Goal: Information Seeking & Learning: Check status

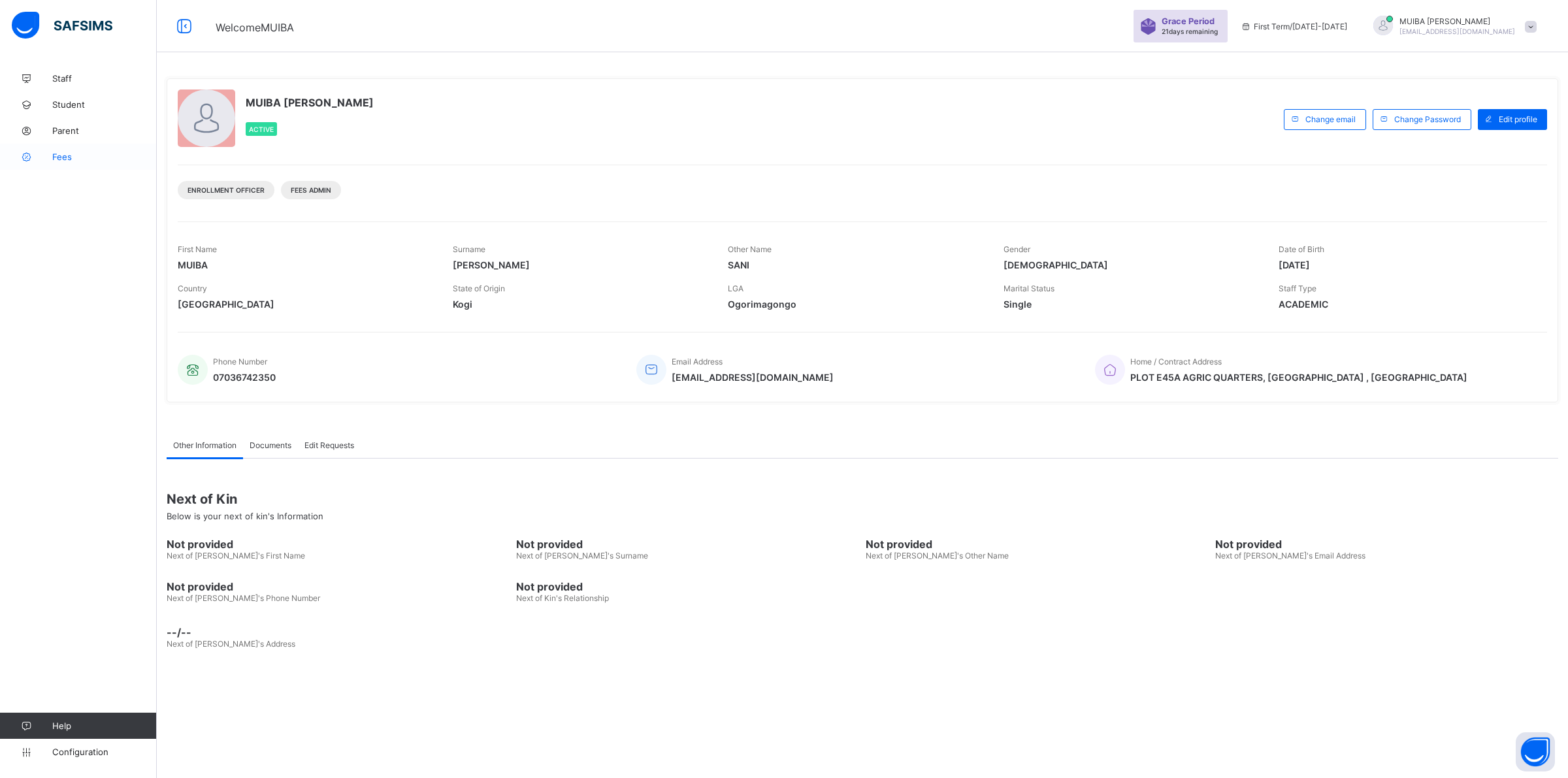
click at [66, 157] on span "Fees" at bounding box center [104, 157] width 105 height 10
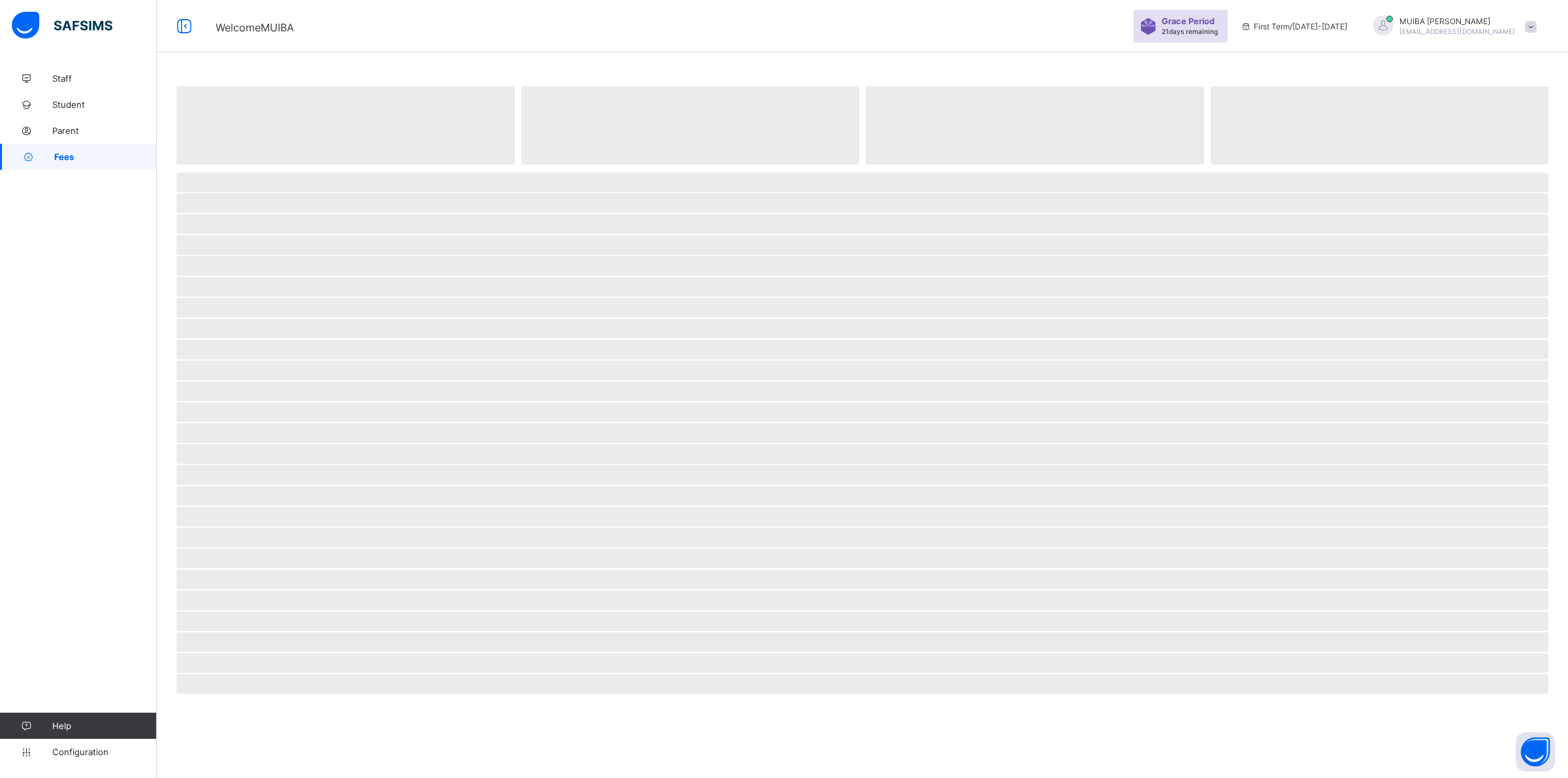
click at [66, 157] on span "Fees" at bounding box center [106, 157] width 102 height 10
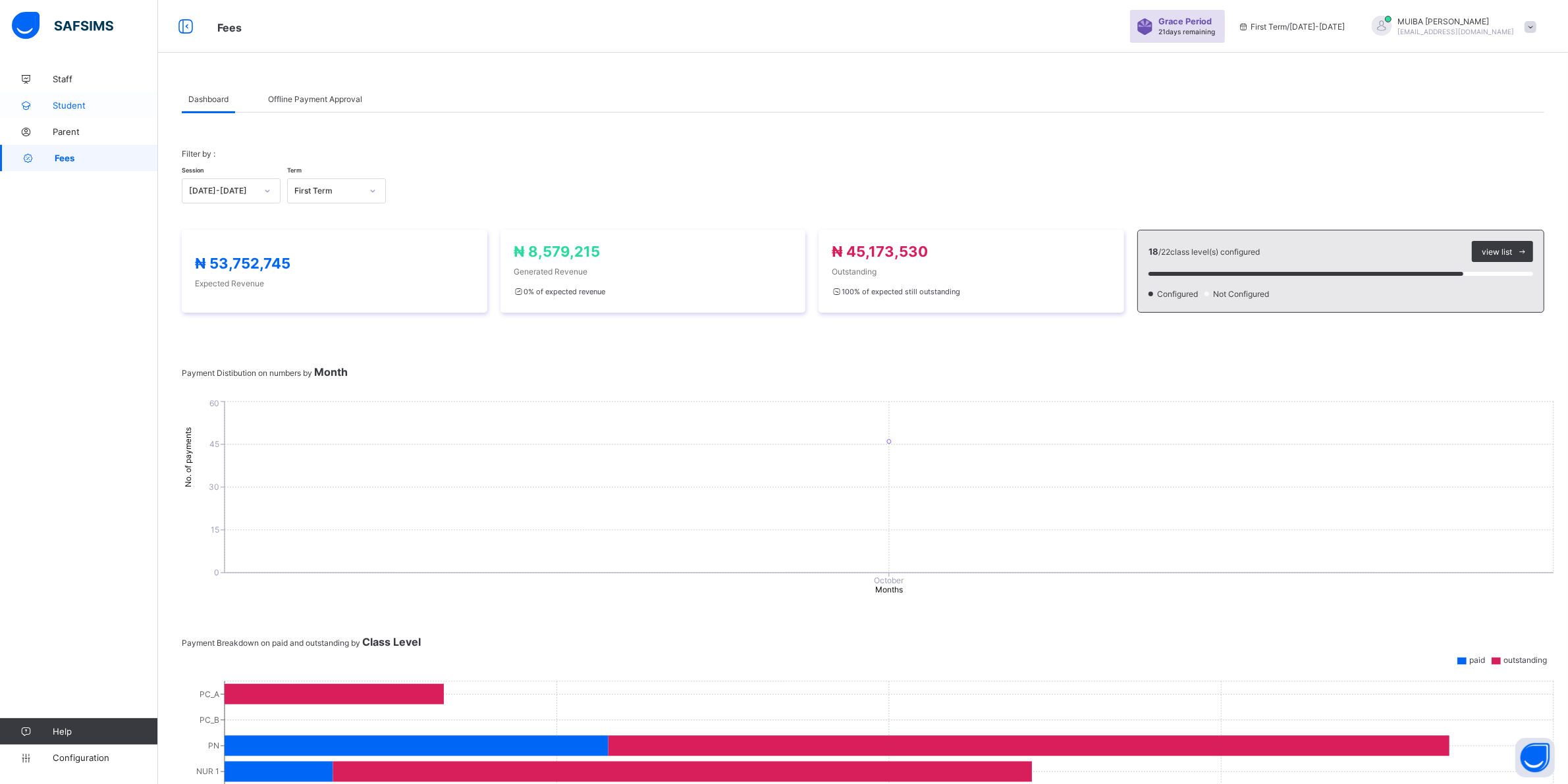
click at [86, 107] on span "Student" at bounding box center [105, 105] width 106 height 10
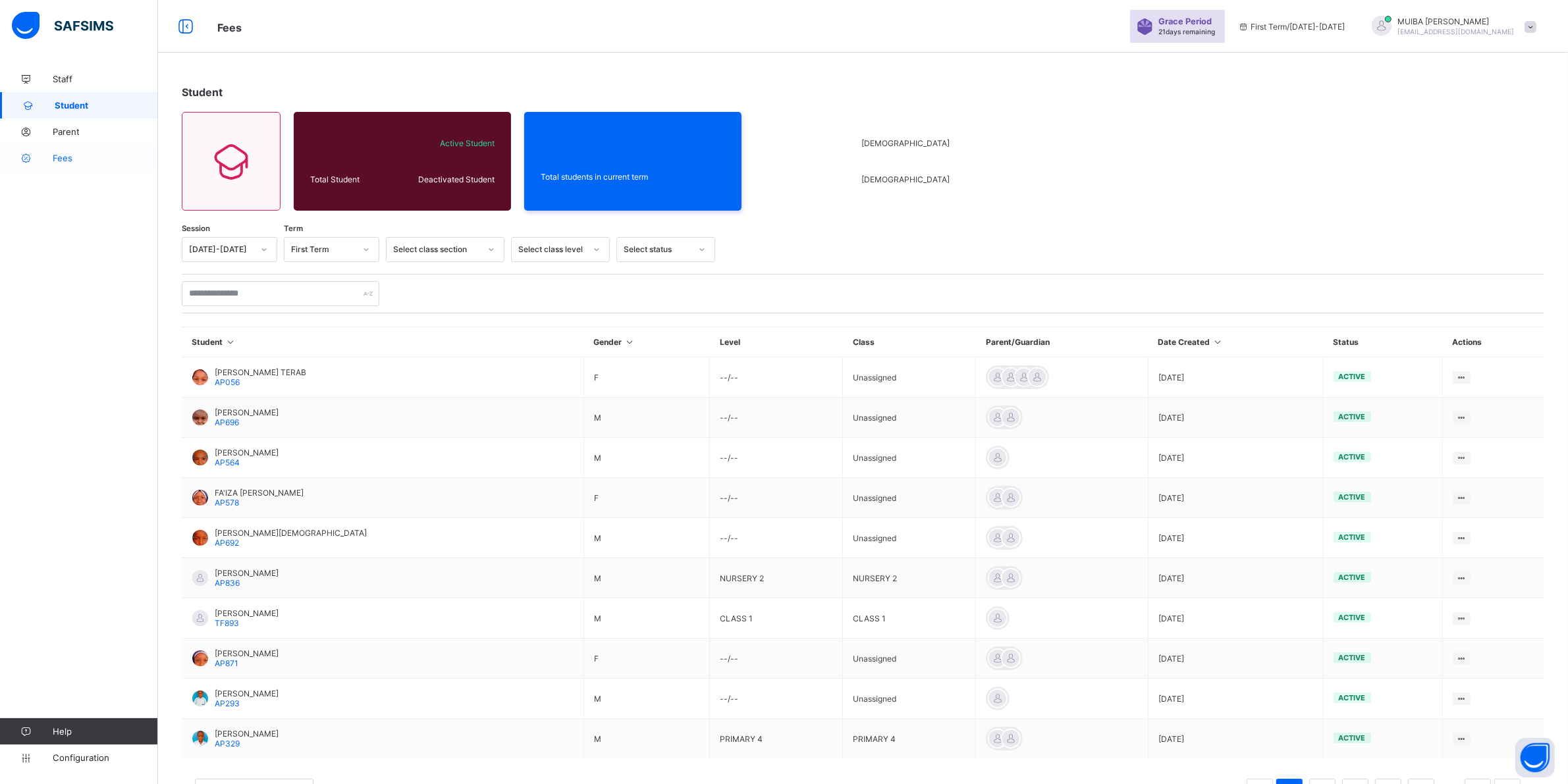
click at [60, 159] on span "Fees" at bounding box center [105, 158] width 106 height 10
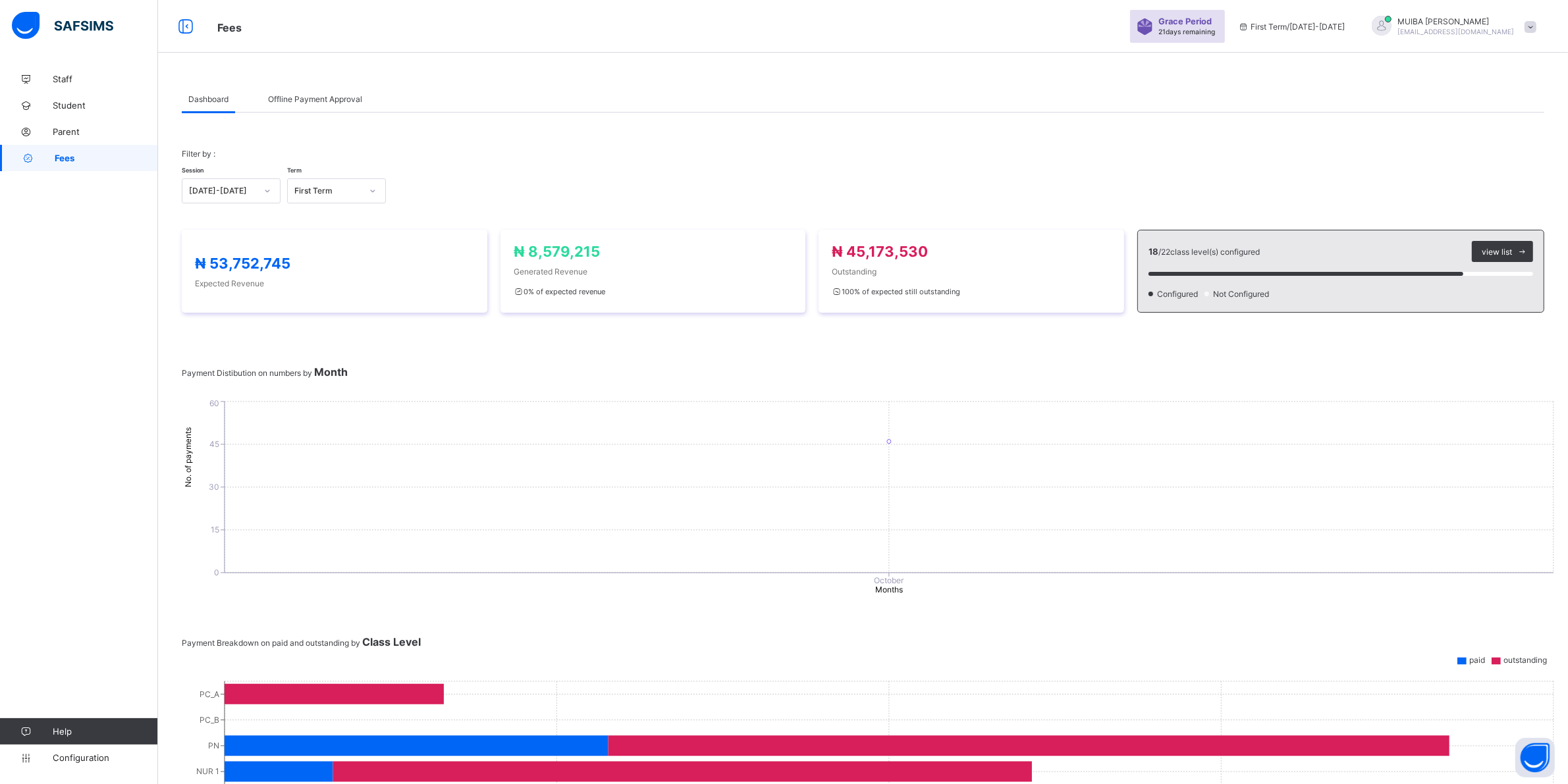
click at [336, 102] on span "Offline Payment Approval" at bounding box center [315, 99] width 95 height 9
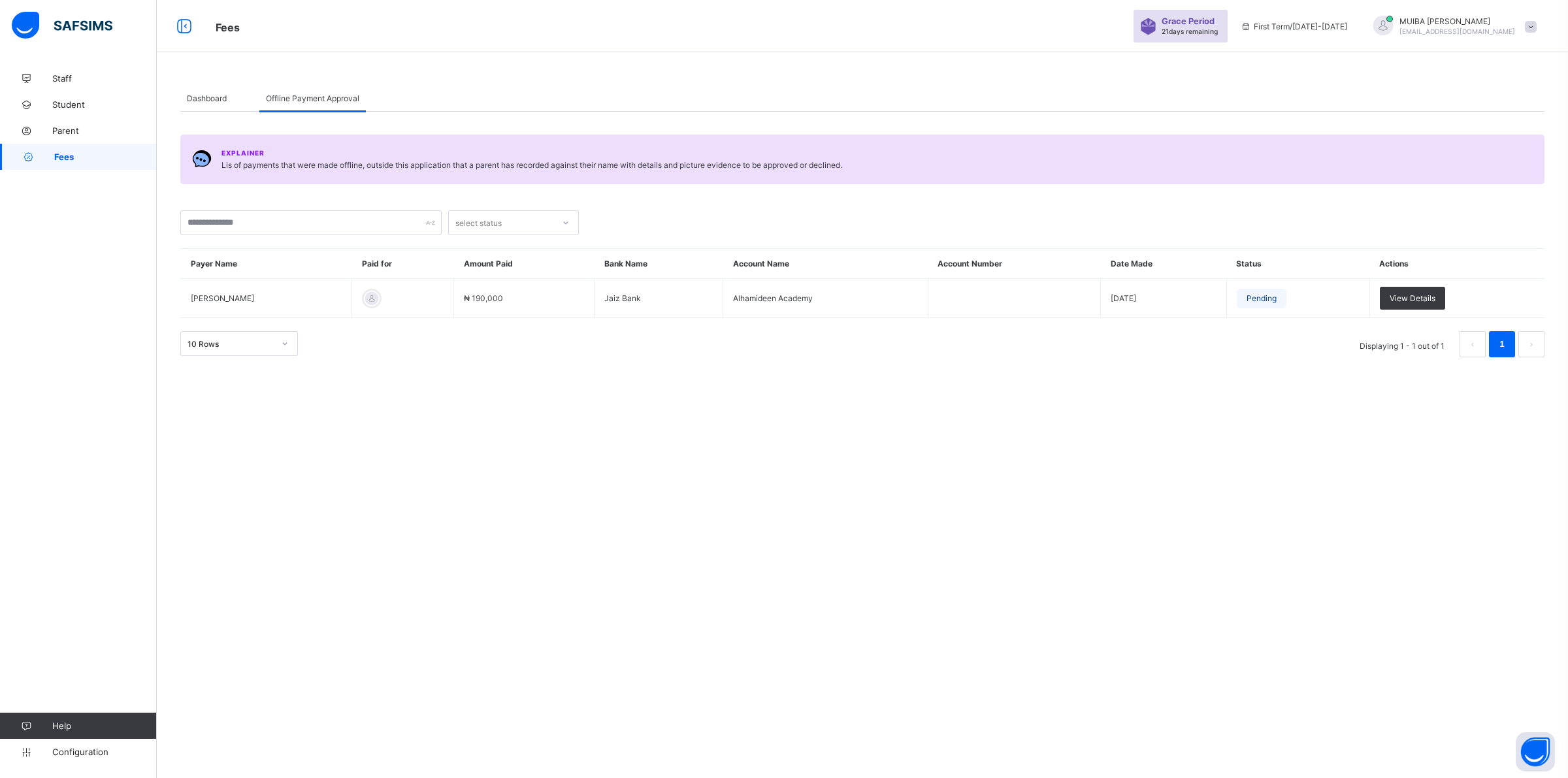
click at [190, 98] on span "Dashboard" at bounding box center [206, 98] width 40 height 9
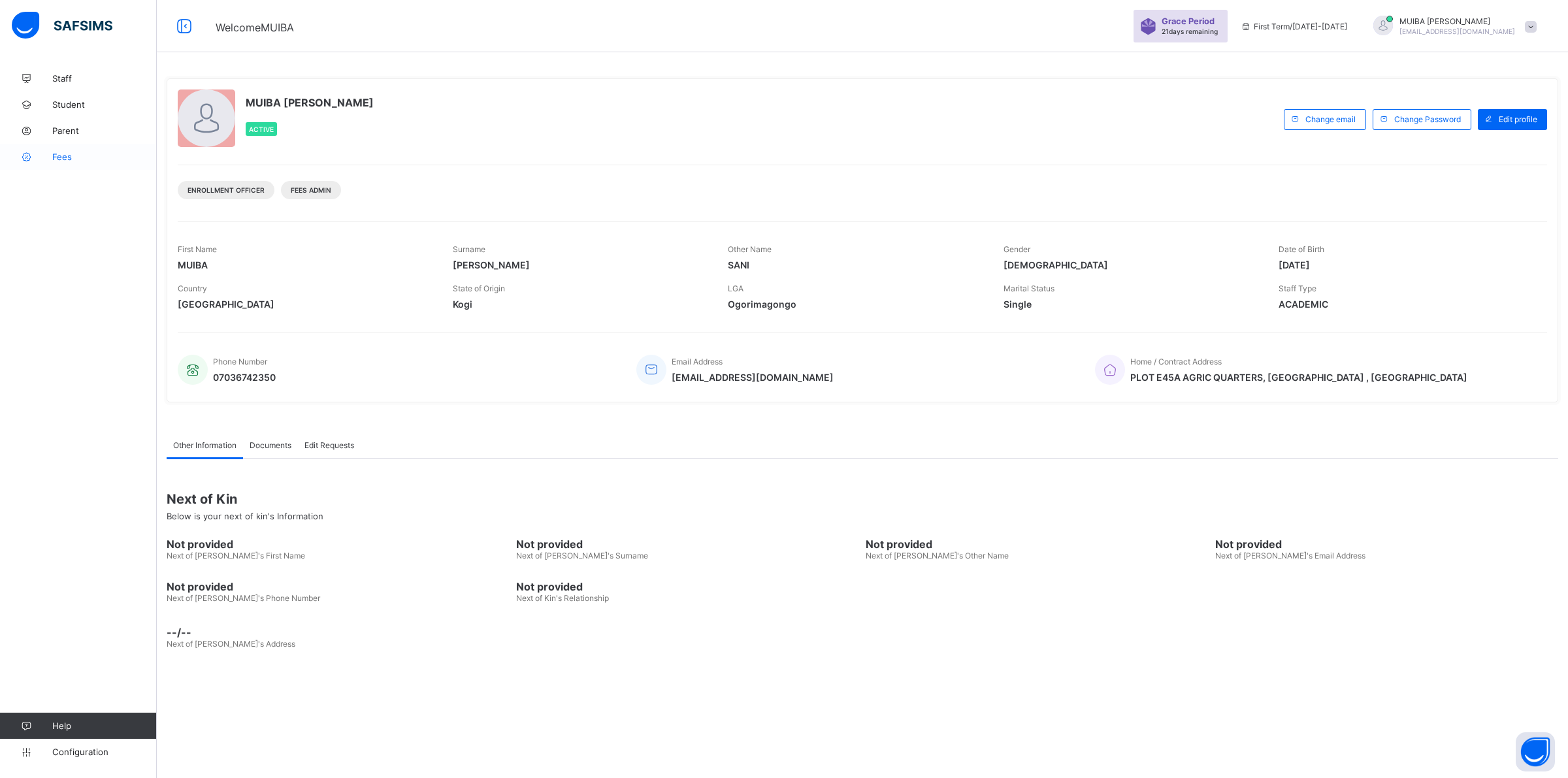
click at [55, 155] on span "Fees" at bounding box center [104, 157] width 105 height 10
click at [55, 158] on span "Fees" at bounding box center [104, 157] width 105 height 10
click at [74, 158] on span "Fees" at bounding box center [104, 157] width 105 height 10
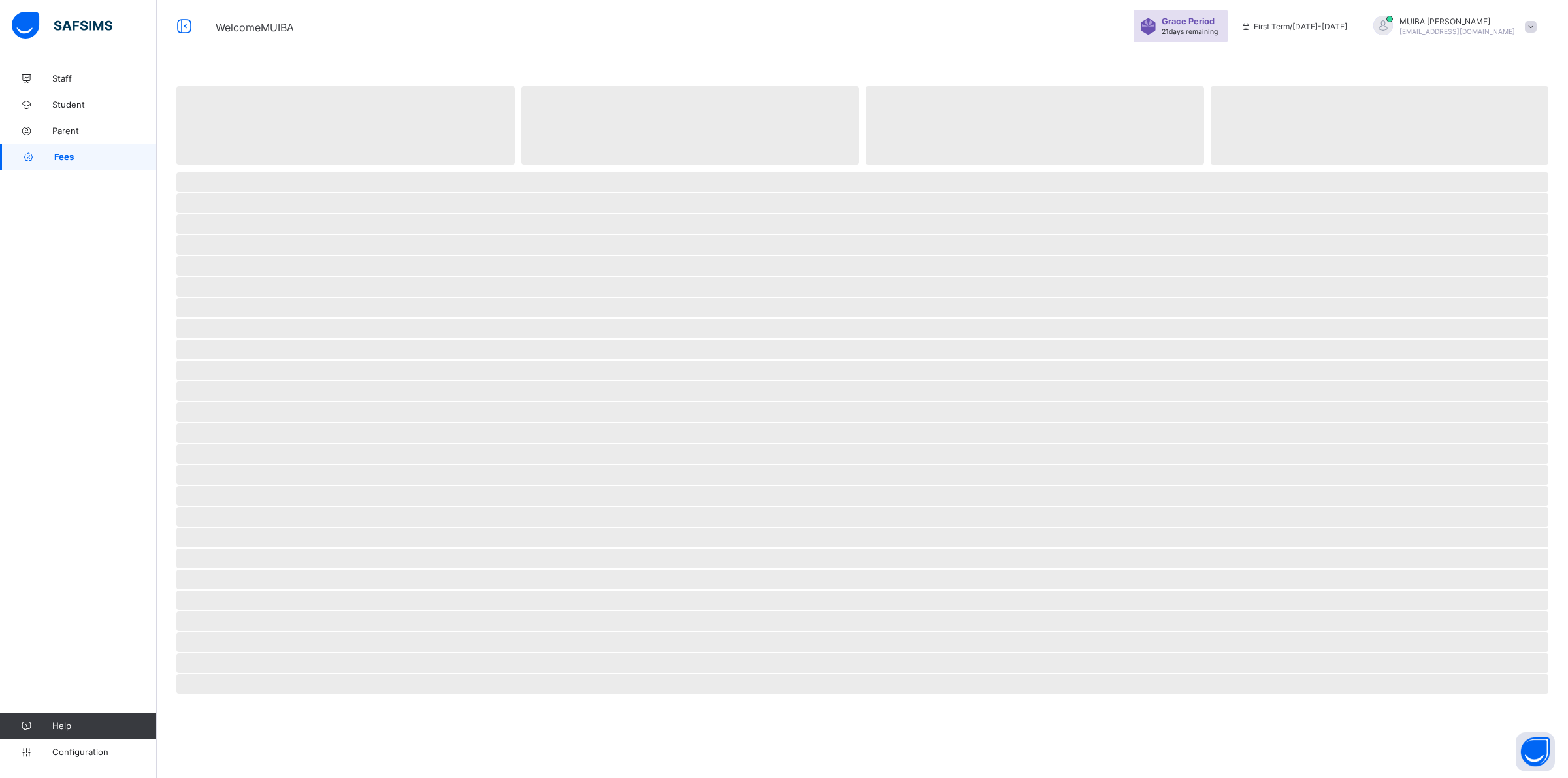
click at [74, 158] on span "Fees" at bounding box center [106, 157] width 102 height 10
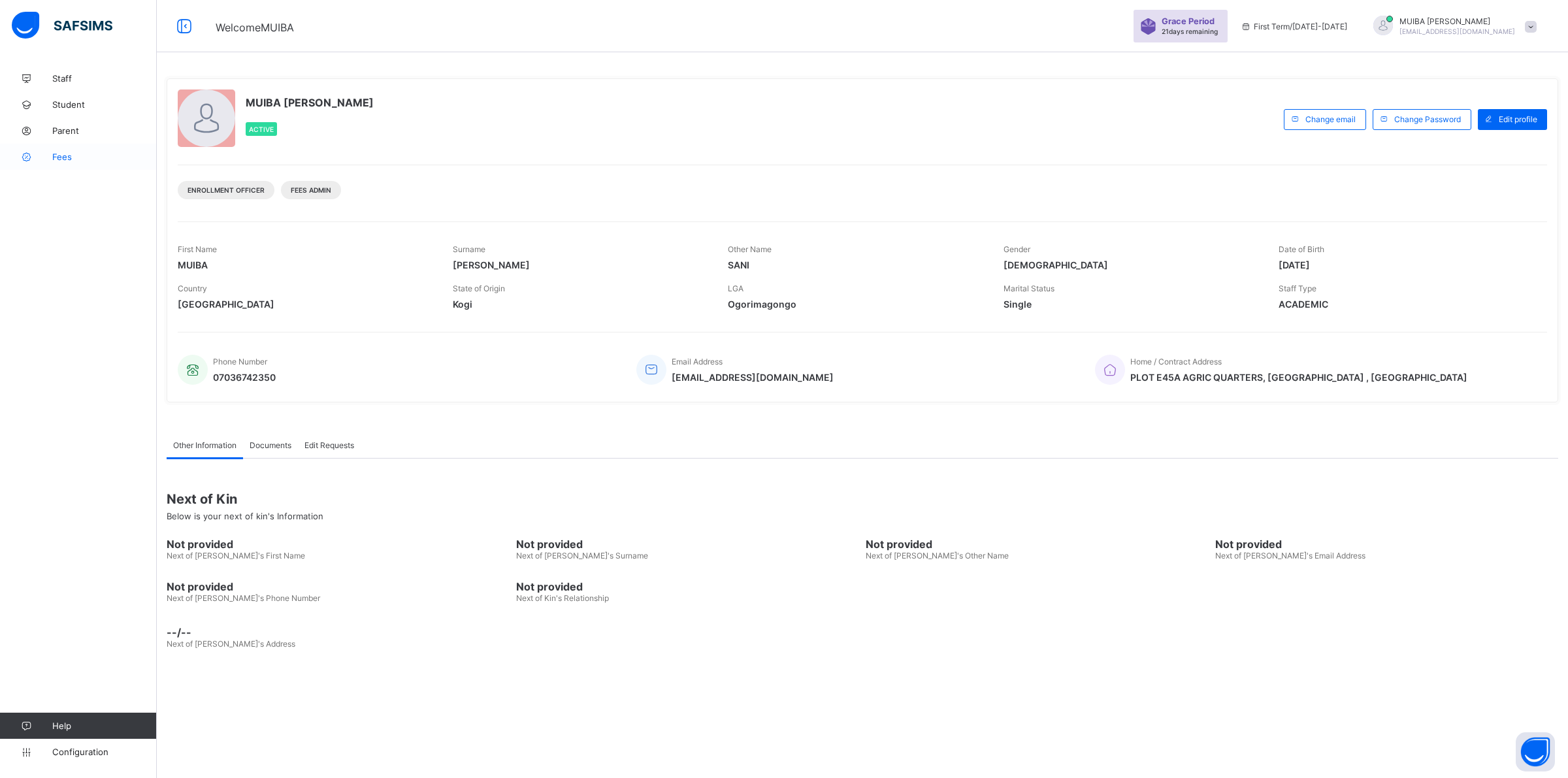
click at [66, 161] on span "Fees" at bounding box center [104, 157] width 105 height 10
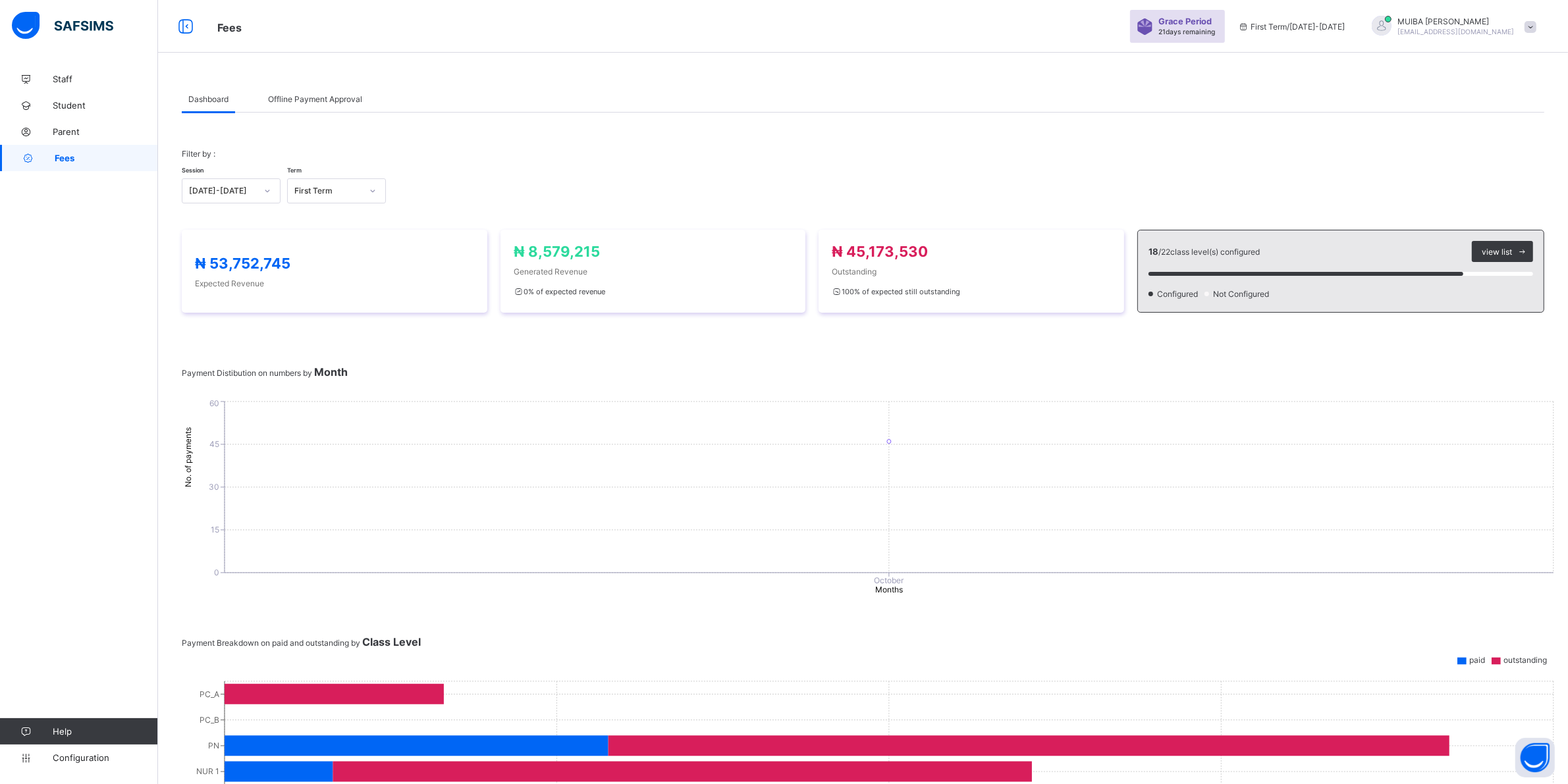
click at [67, 164] on link "Fees" at bounding box center [79, 158] width 158 height 27
click at [80, 160] on span "Fees" at bounding box center [107, 158] width 103 height 10
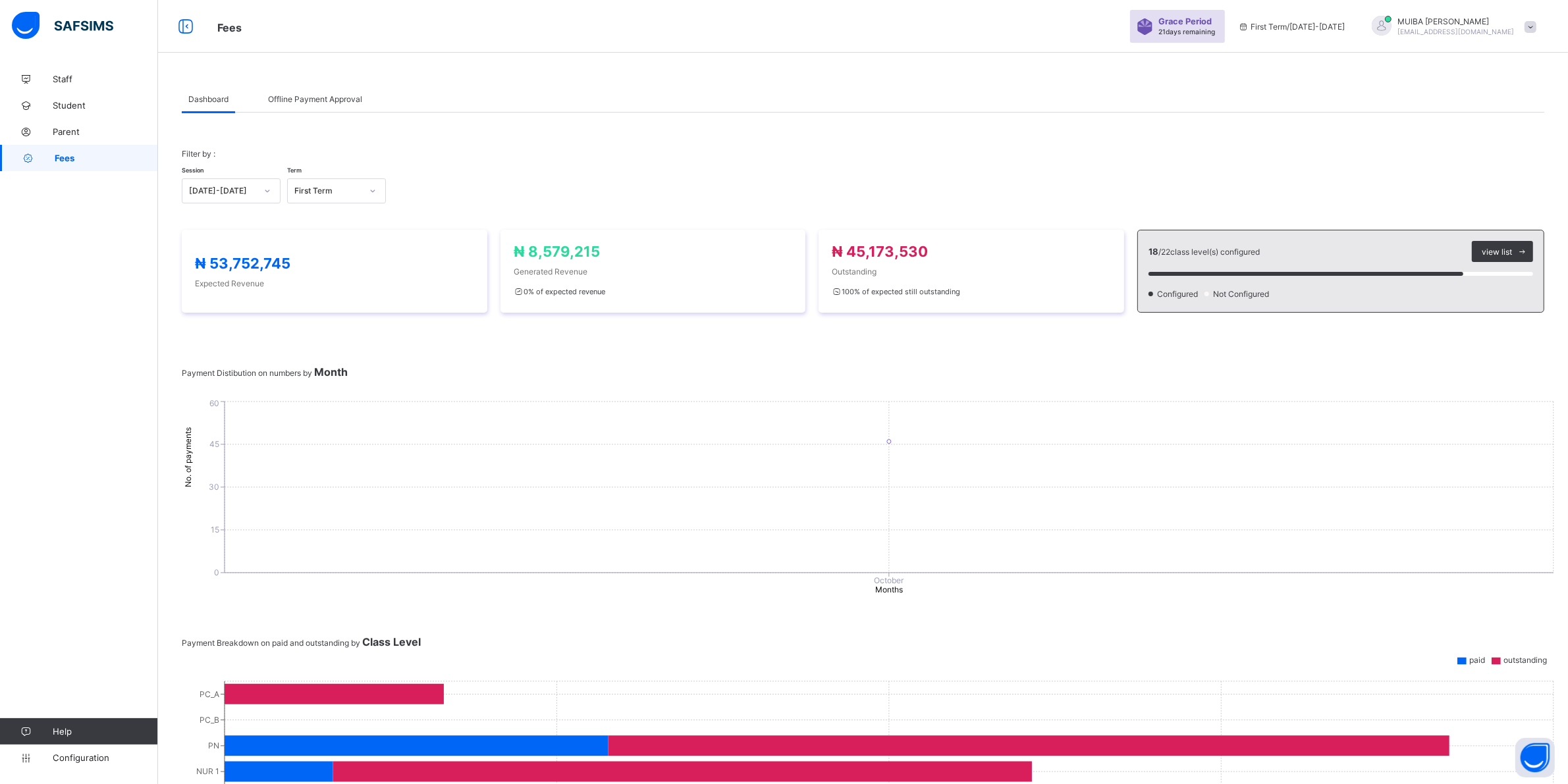
click at [224, 97] on span "Dashboard" at bounding box center [208, 99] width 40 height 9
click at [328, 102] on span "Offline Payment Approval" at bounding box center [315, 99] width 95 height 9
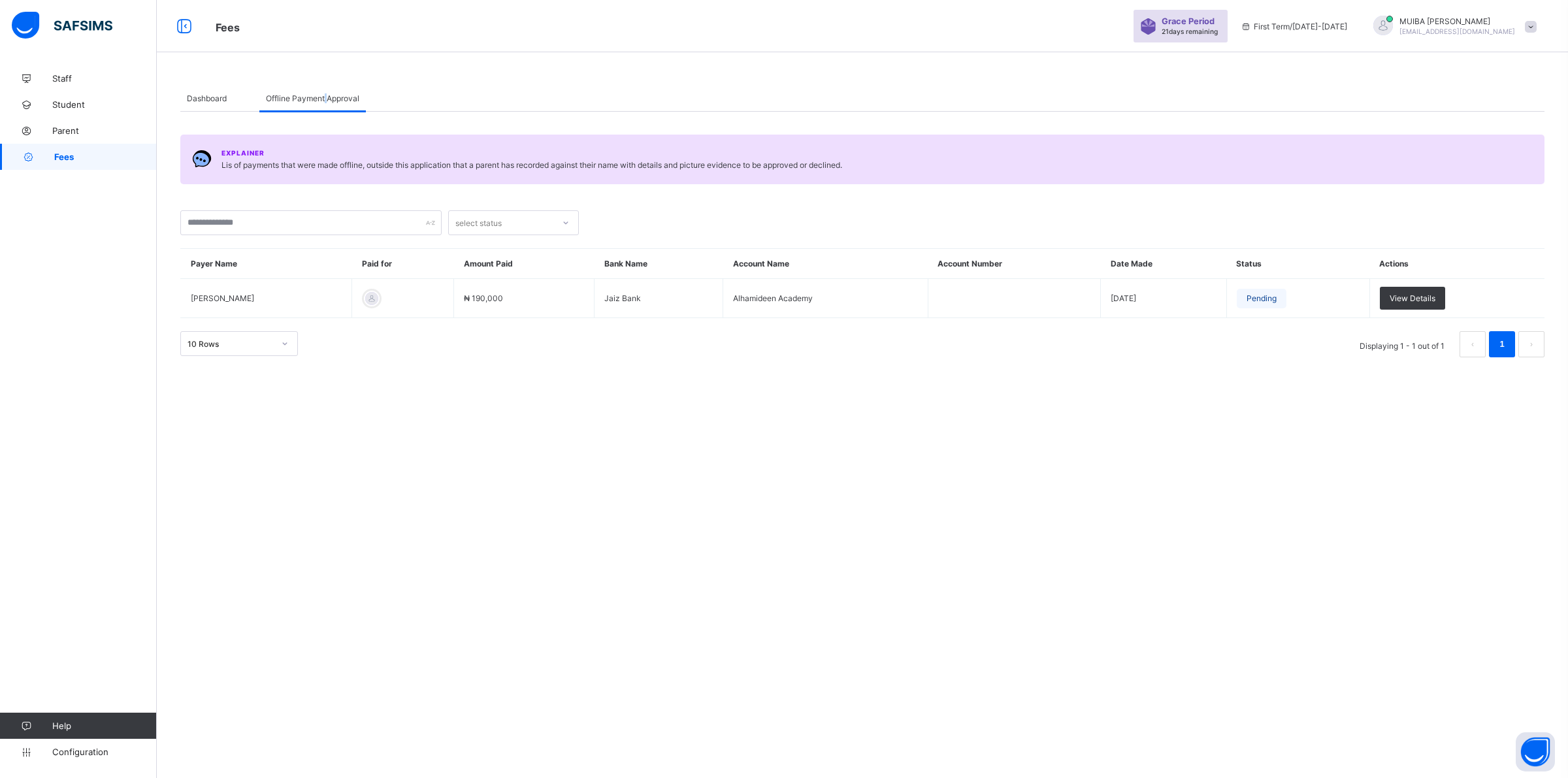
click at [325, 102] on span "Offline Payment Approval" at bounding box center [313, 98] width 94 height 9
click at [321, 100] on span "Offline Payment Approval" at bounding box center [313, 98] width 94 height 9
click at [72, 160] on span "Fees" at bounding box center [106, 157] width 102 height 10
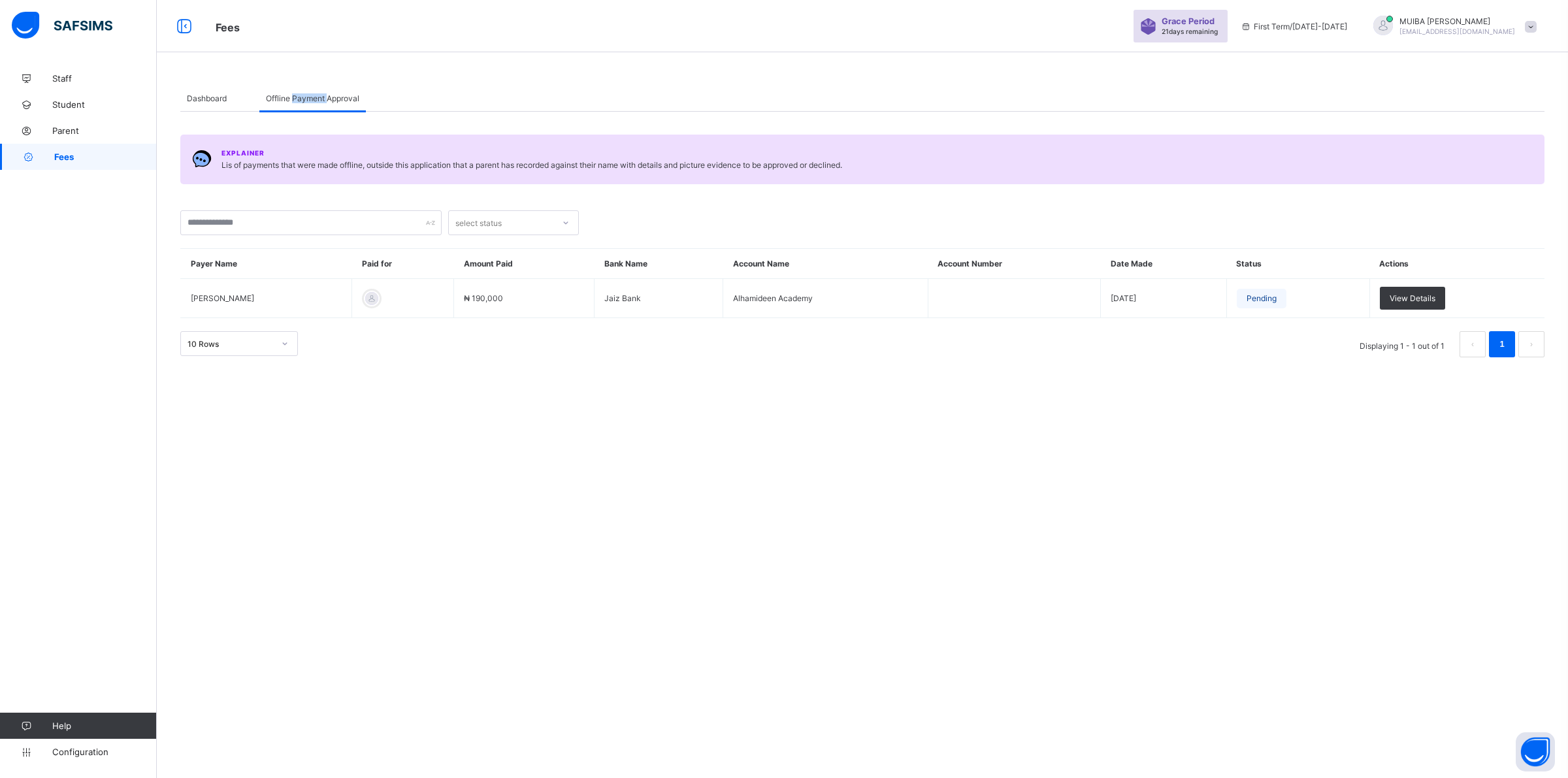
click at [72, 160] on span "Fees" at bounding box center [106, 157] width 102 height 10
click at [213, 105] on div "Dashboard" at bounding box center [206, 98] width 53 height 26
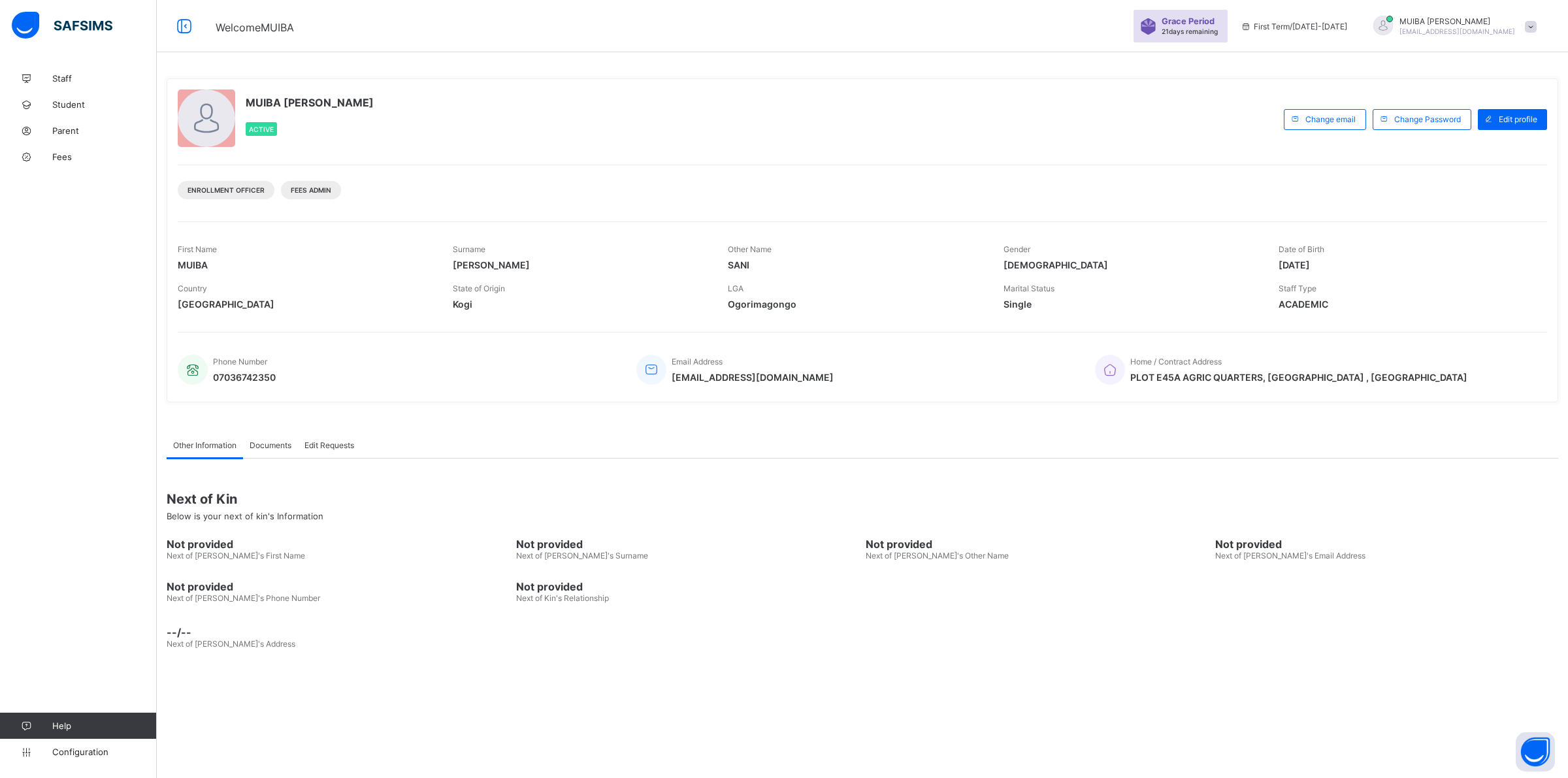
click at [61, 159] on span "Fees" at bounding box center [104, 157] width 105 height 10
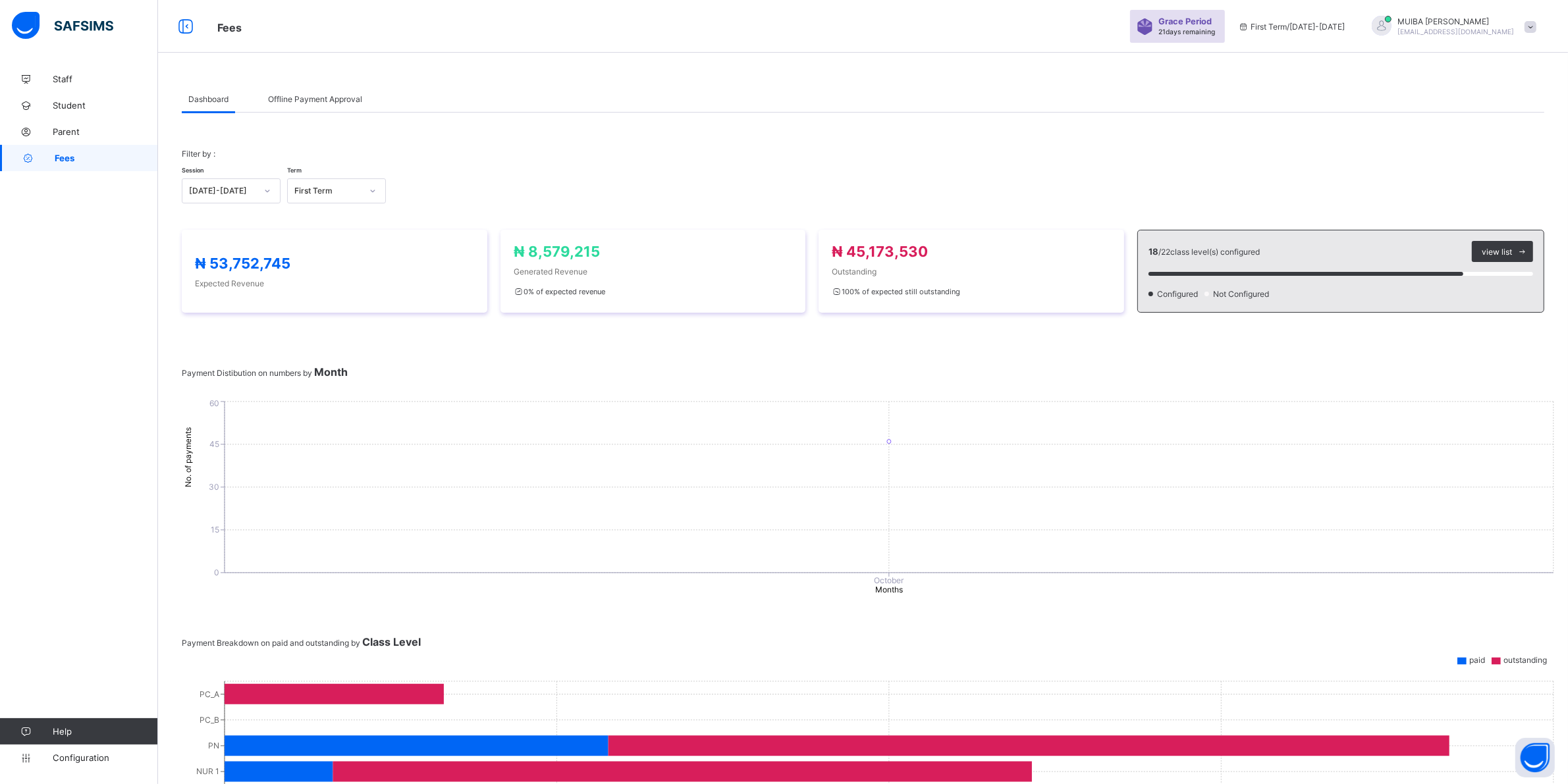
click at [326, 107] on div "Offline Payment Approval" at bounding box center [315, 99] width 107 height 27
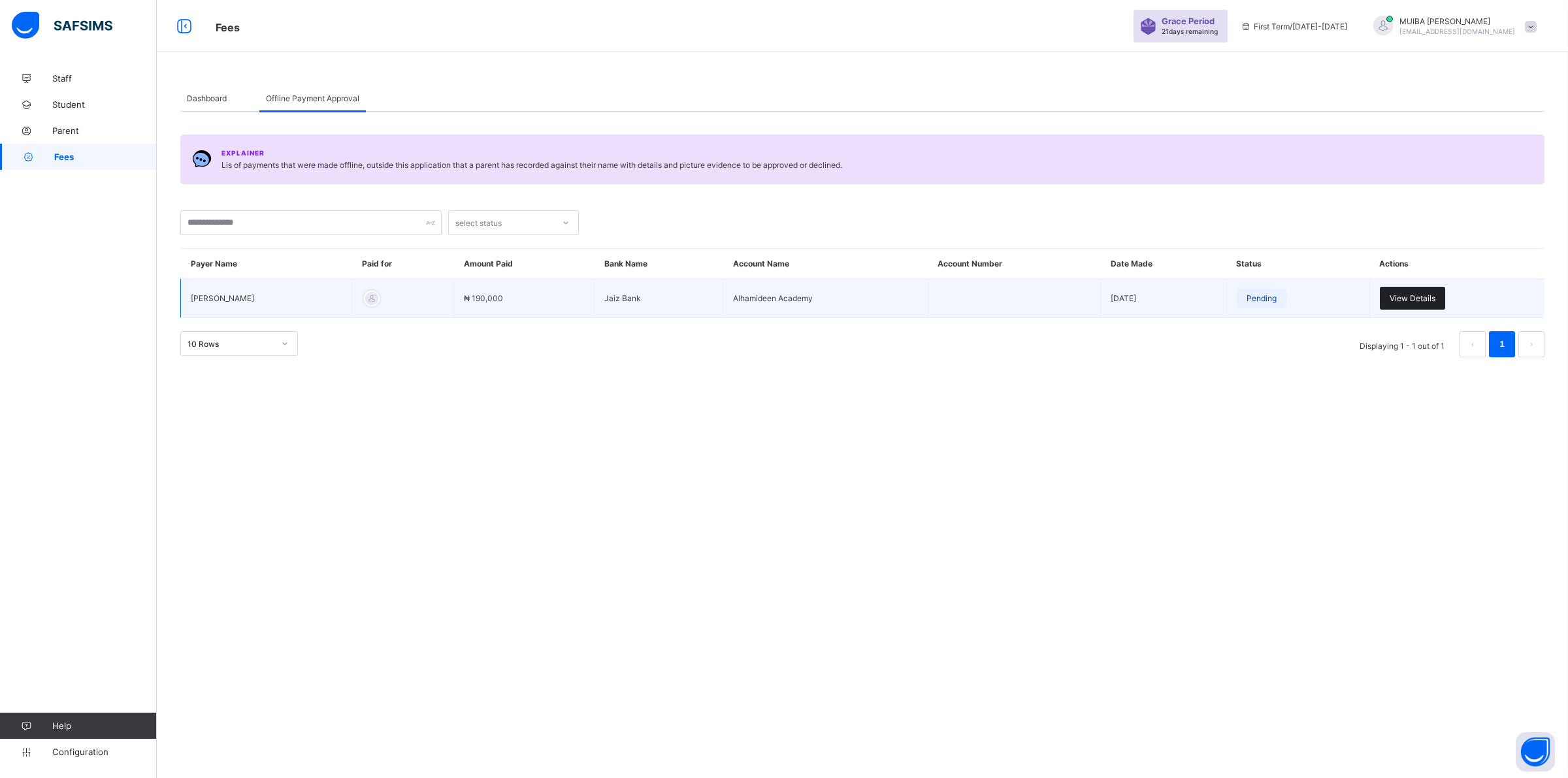
click at [1414, 303] on div "View Details" at bounding box center [1413, 298] width 66 height 23
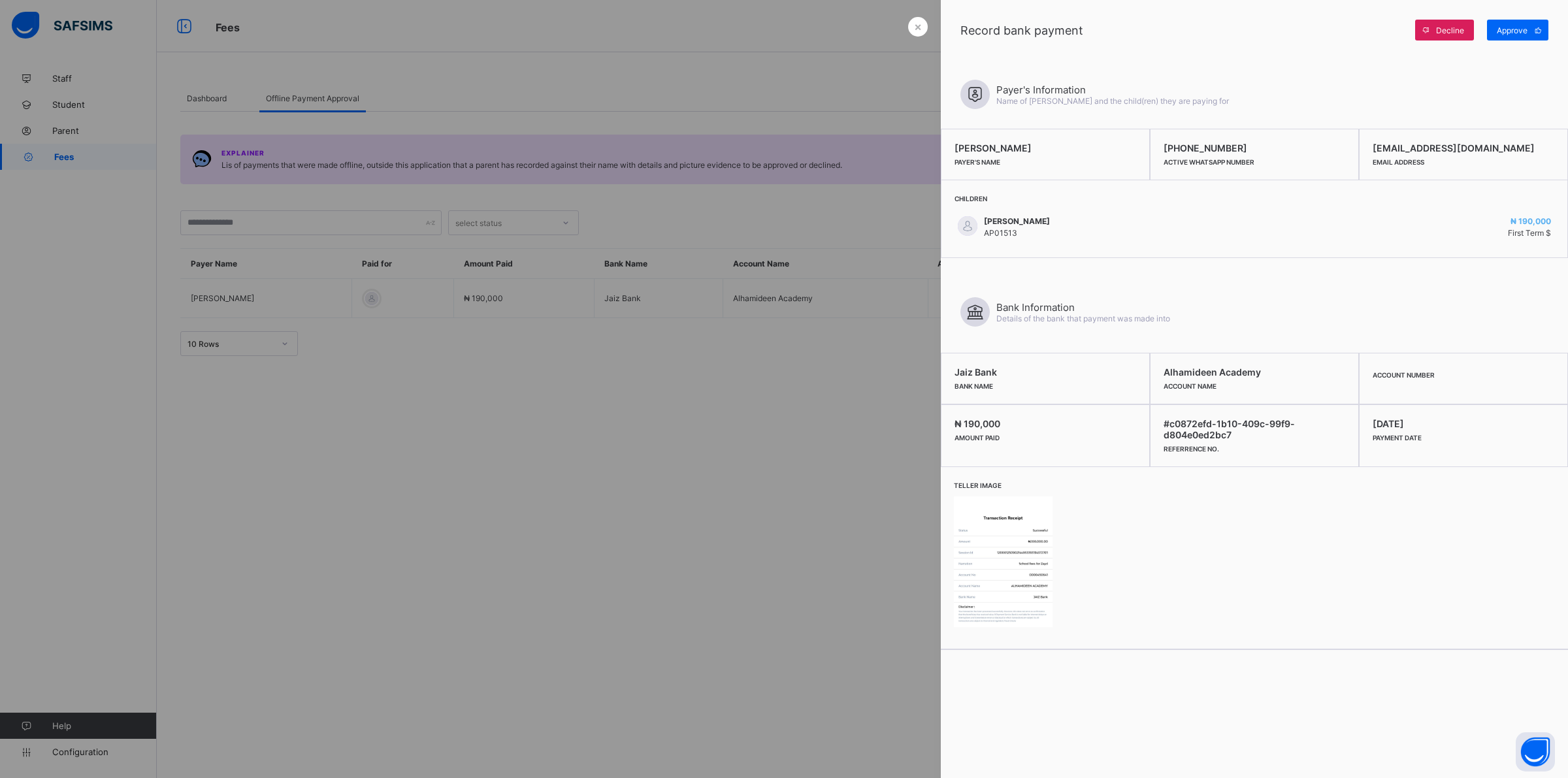
click at [1002, 566] on img at bounding box center [1003, 561] width 99 height 131
click at [516, 590] on div at bounding box center [784, 389] width 1568 height 778
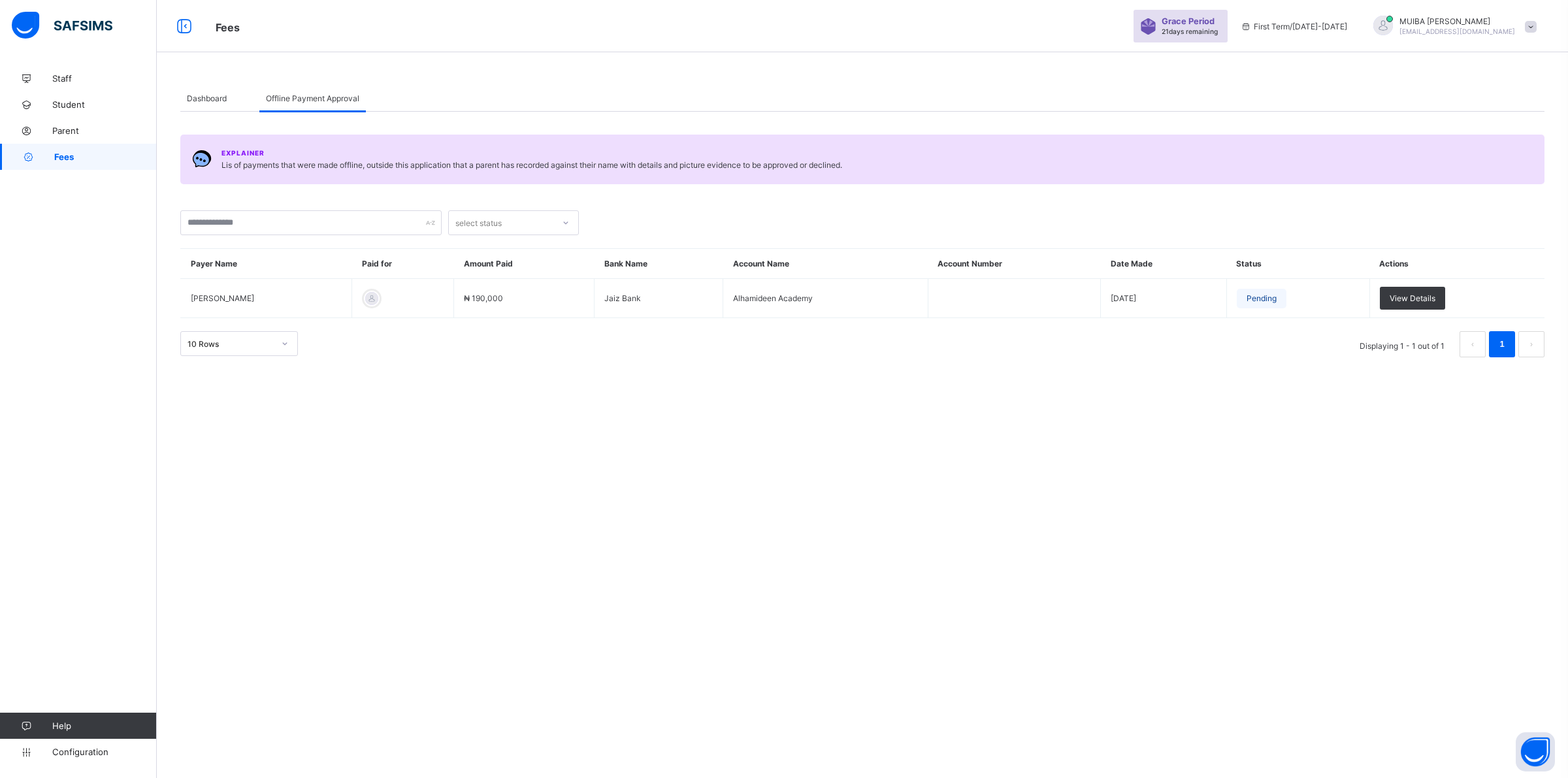
click at [63, 150] on link "Fees" at bounding box center [78, 157] width 157 height 26
click at [207, 99] on span "Dashboard" at bounding box center [206, 98] width 40 height 9
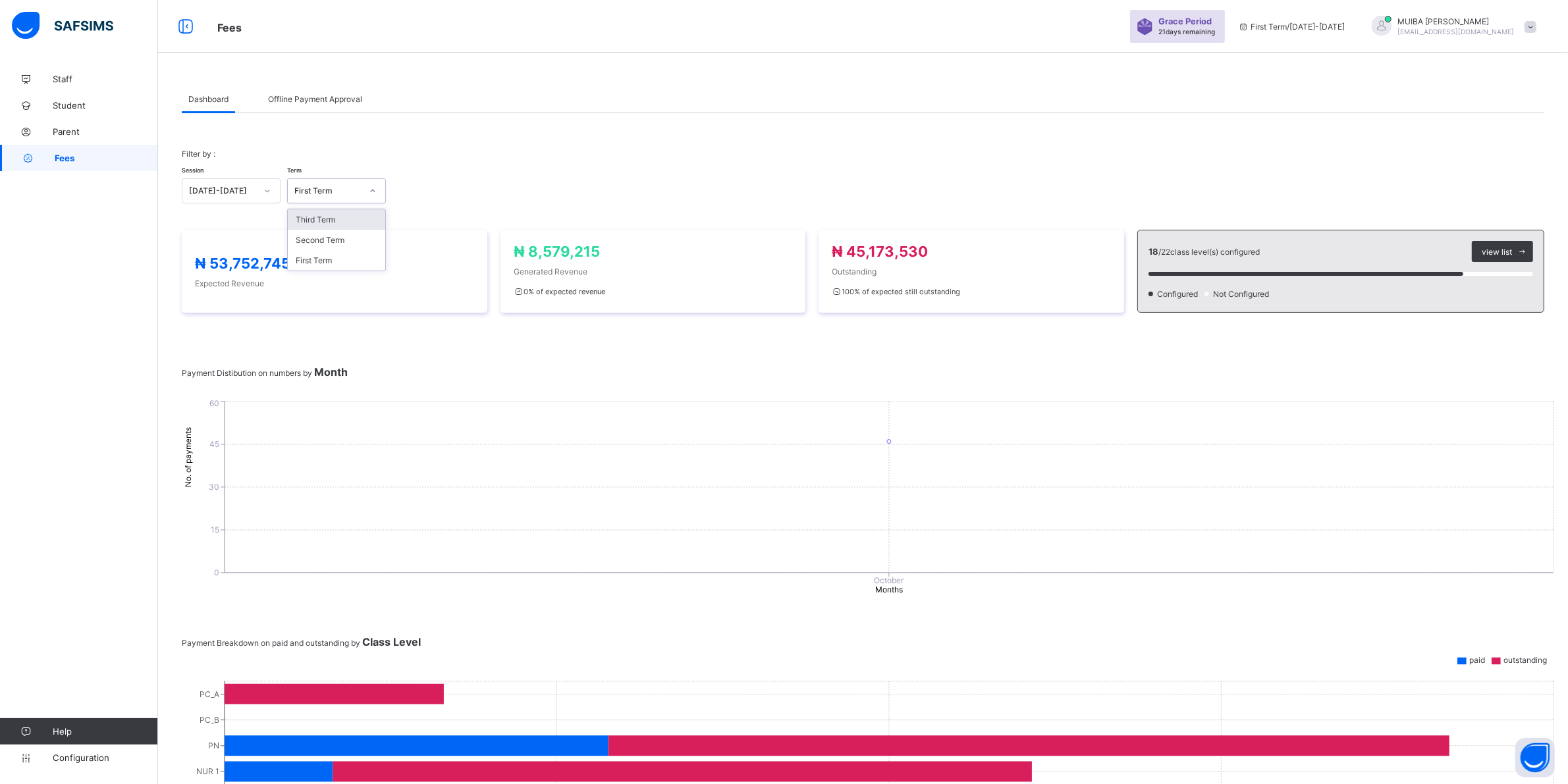
click at [373, 190] on icon at bounding box center [372, 190] width 8 height 13
click at [376, 188] on icon at bounding box center [372, 190] width 8 height 13
click at [80, 136] on span "Parent" at bounding box center [105, 132] width 106 height 10
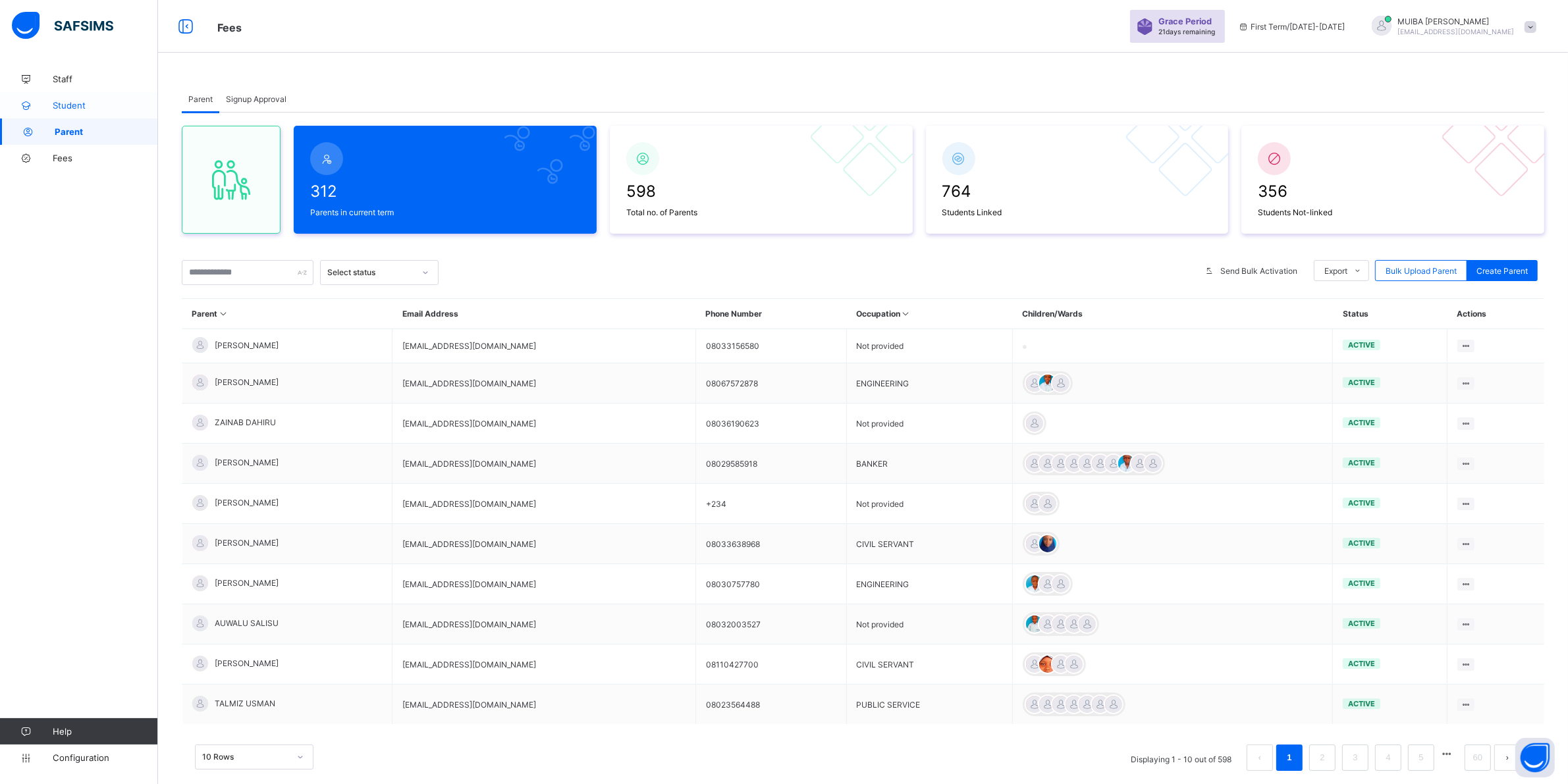
click at [77, 107] on span "Student" at bounding box center [105, 105] width 106 height 10
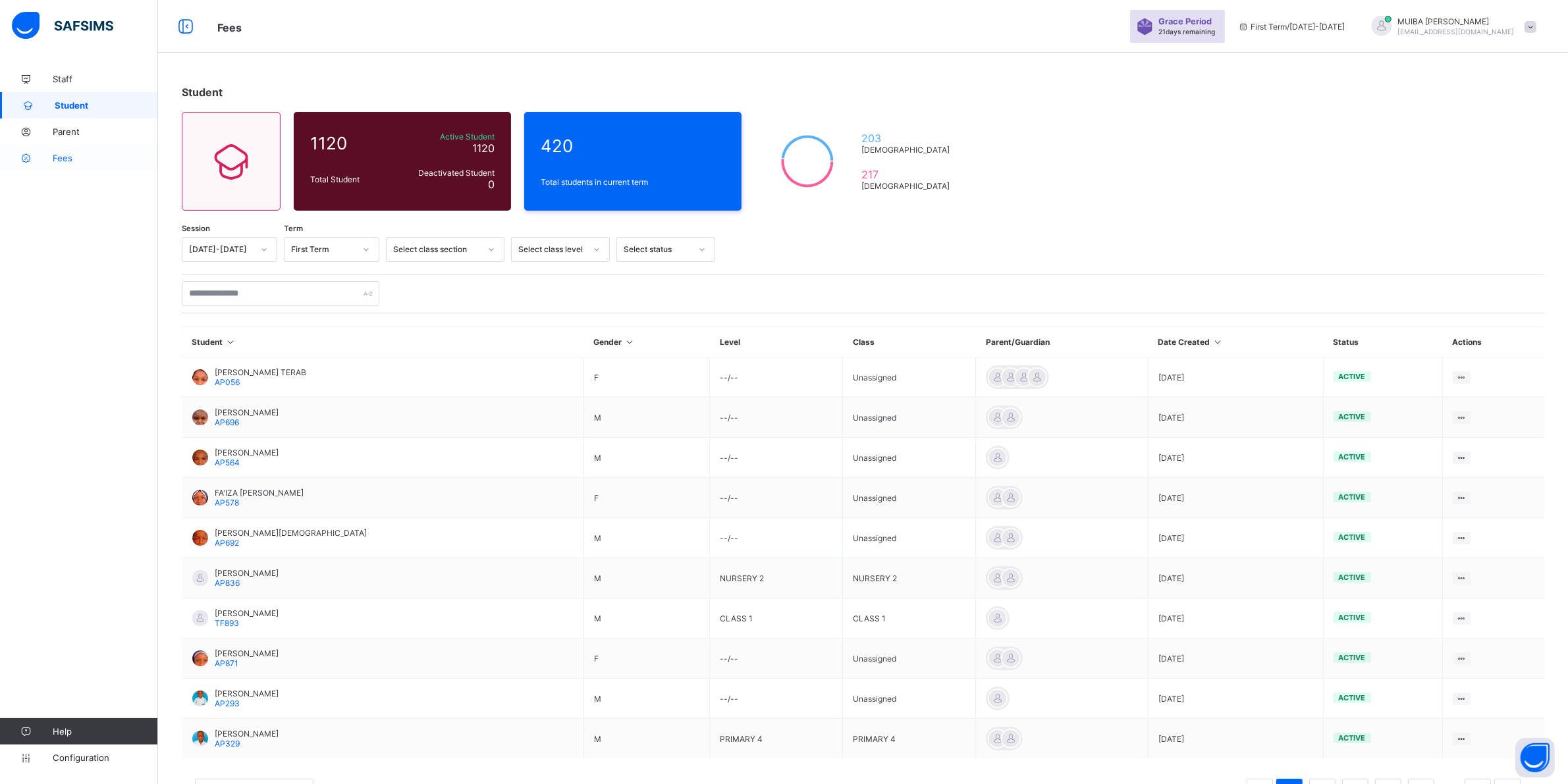
click at [73, 158] on span "Fees" at bounding box center [105, 158] width 106 height 10
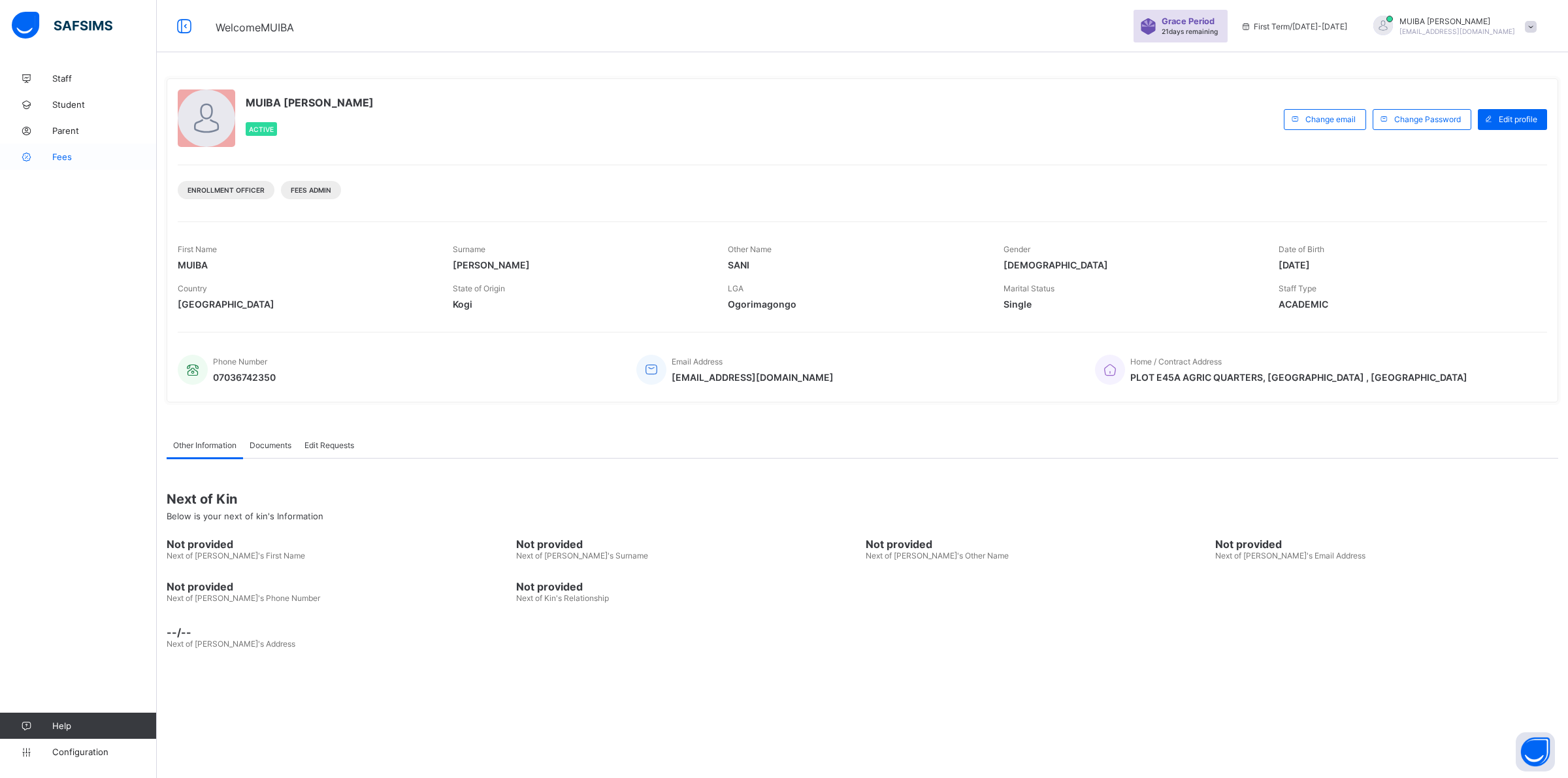
click at [55, 154] on span "Fees" at bounding box center [104, 157] width 105 height 10
